Goal: Task Accomplishment & Management: Use online tool/utility

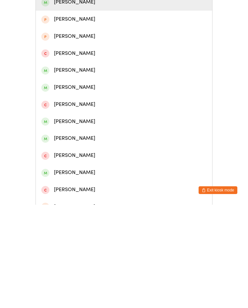
type input "Lia"
click at [141, 105] on div "[PERSON_NAME]" at bounding box center [123, 105] width 165 height 9
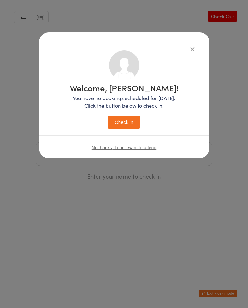
click at [197, 44] on div "Welcome, [PERSON_NAME]! You have no bookings scheduled for [DATE]. Click the bu…" at bounding box center [124, 95] width 170 height 126
click at [203, 36] on div "Welcome, [PERSON_NAME]! You have no bookings scheduled for [DATE]. Click the bu…" at bounding box center [124, 95] width 170 height 126
click at [191, 43] on div "Welcome, [PERSON_NAME]! You have no bookings scheduled for [DATE]. Click the bu…" at bounding box center [124, 95] width 170 height 126
click at [191, 48] on icon "button" at bounding box center [192, 49] width 7 height 7
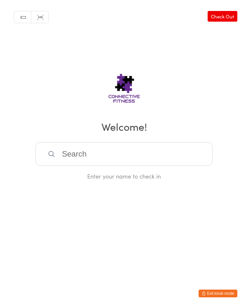
click at [146, 155] on input "search" at bounding box center [124, 154] width 177 height 24
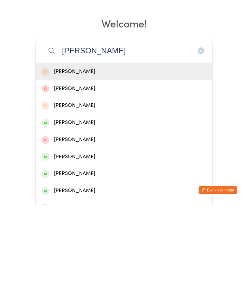
type input "[PERSON_NAME]"
click at [102, 166] on div "[PERSON_NAME]" at bounding box center [124, 174] width 176 height 17
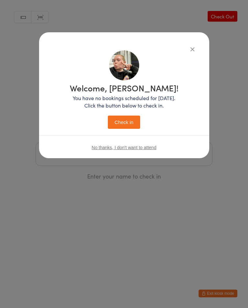
click at [130, 128] on button "Check in" at bounding box center [124, 122] width 32 height 13
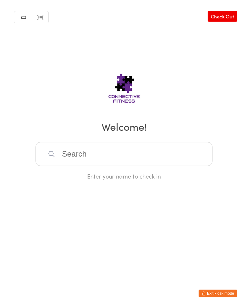
click at [147, 148] on input "search" at bounding box center [124, 154] width 177 height 24
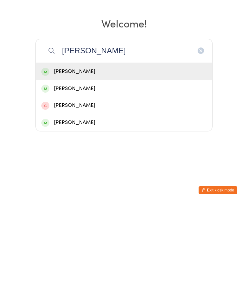
type input "[PERSON_NAME]"
click at [166, 166] on div "[PERSON_NAME]" at bounding box center [124, 174] width 176 height 17
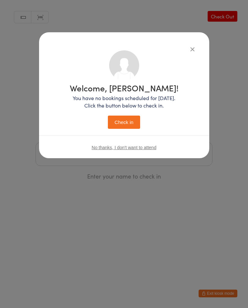
click at [126, 123] on button "Check in" at bounding box center [124, 122] width 32 height 13
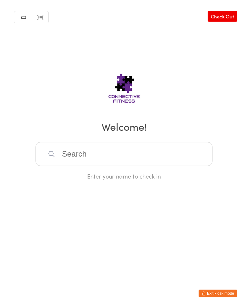
click at [109, 158] on input "search" at bounding box center [124, 154] width 177 height 24
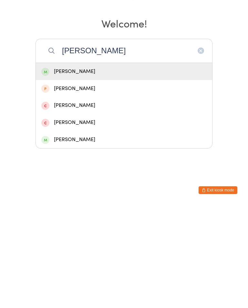
type input "[PERSON_NAME]"
click at [102, 171] on div "[PERSON_NAME]" at bounding box center [123, 175] width 165 height 9
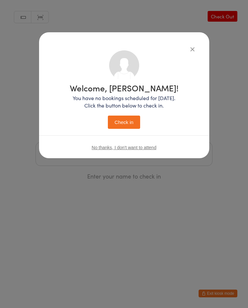
click at [129, 119] on button "Check in" at bounding box center [124, 122] width 32 height 13
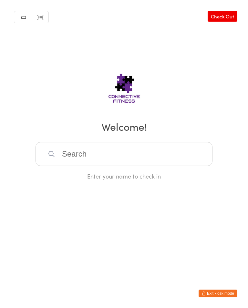
click at [170, 160] on input "search" at bounding box center [124, 154] width 177 height 24
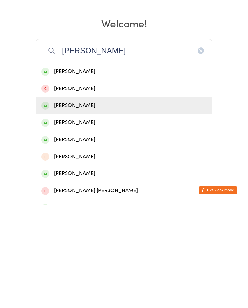
type input "[PERSON_NAME]"
click at [111, 204] on div "[PERSON_NAME]" at bounding box center [123, 208] width 165 height 9
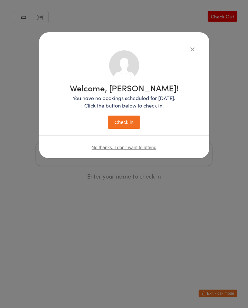
click at [128, 125] on button "Check in" at bounding box center [124, 122] width 32 height 13
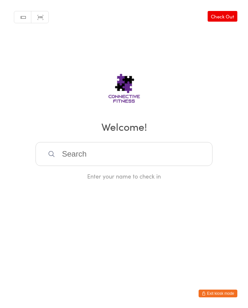
click at [194, 147] on input "search" at bounding box center [124, 154] width 177 height 24
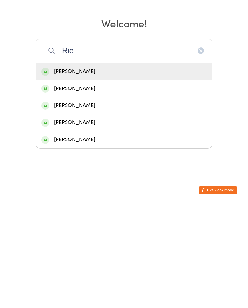
type input "Rie"
click at [156, 171] on div "[PERSON_NAME]" at bounding box center [123, 175] width 165 height 9
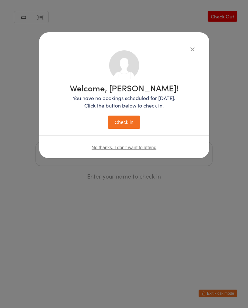
click at [131, 126] on button "Check in" at bounding box center [124, 122] width 32 height 13
